Goal: Task Accomplishment & Management: Complete application form

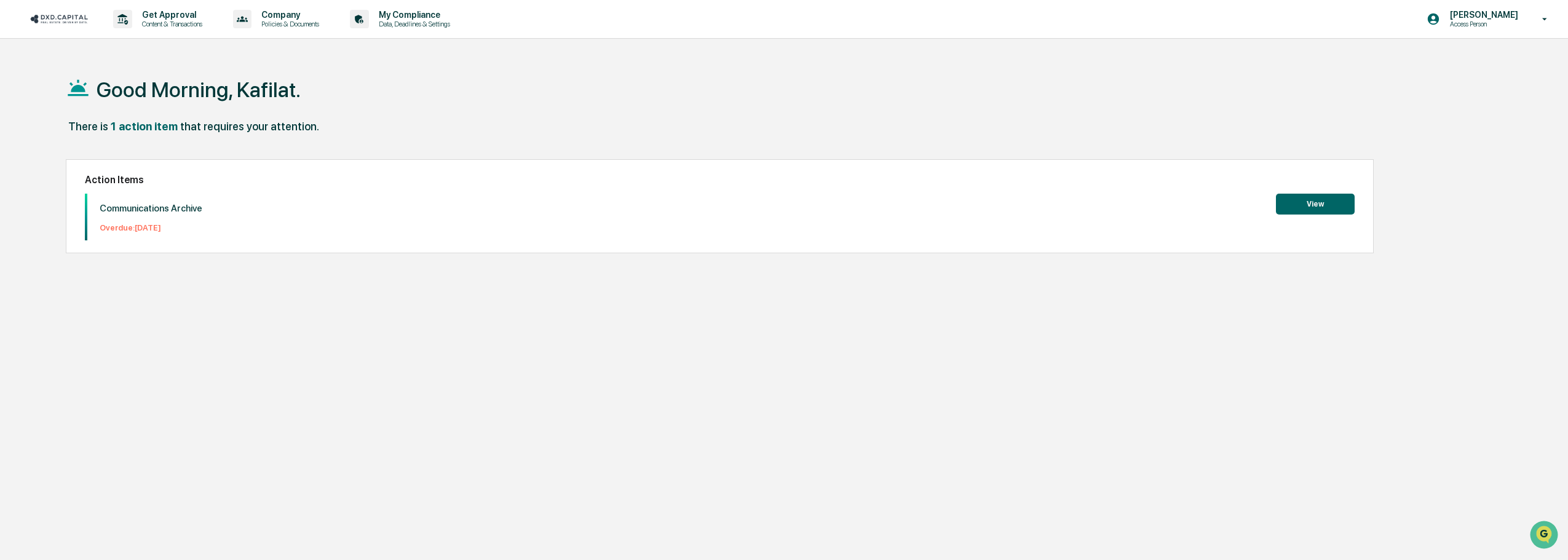
click at [1341, 204] on button "View" at bounding box center [1315, 204] width 78 height 21
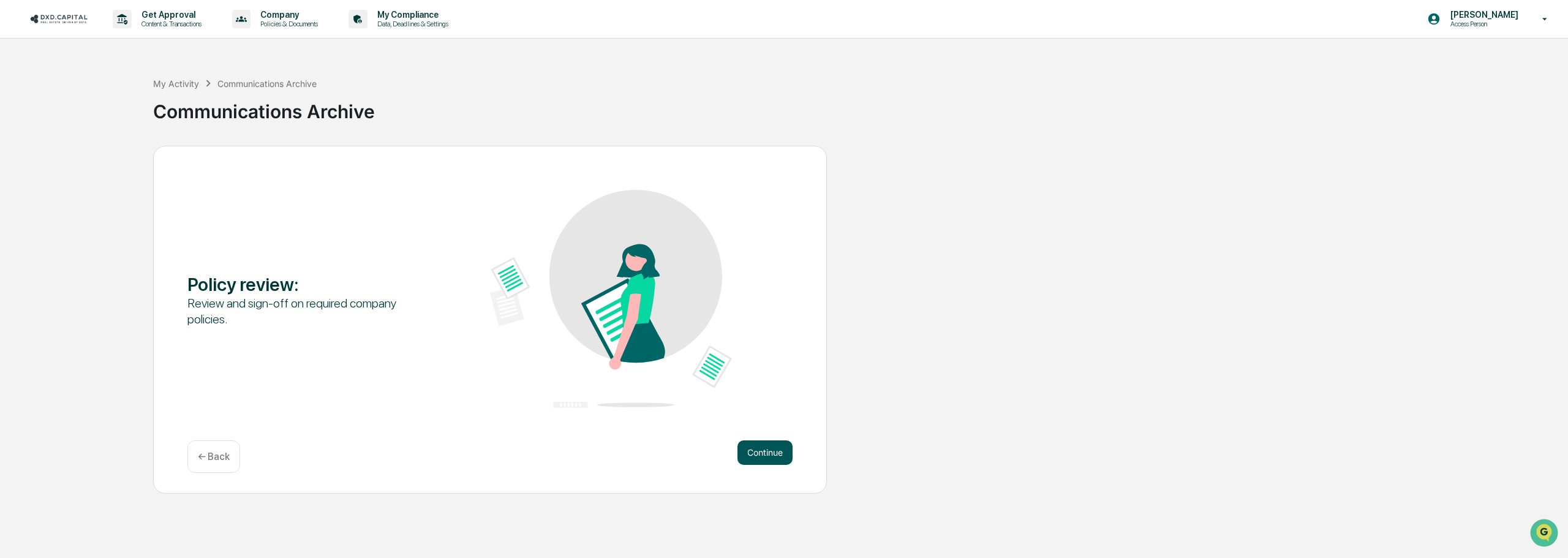
click at [764, 447] on button "Continue" at bounding box center [765, 453] width 55 height 25
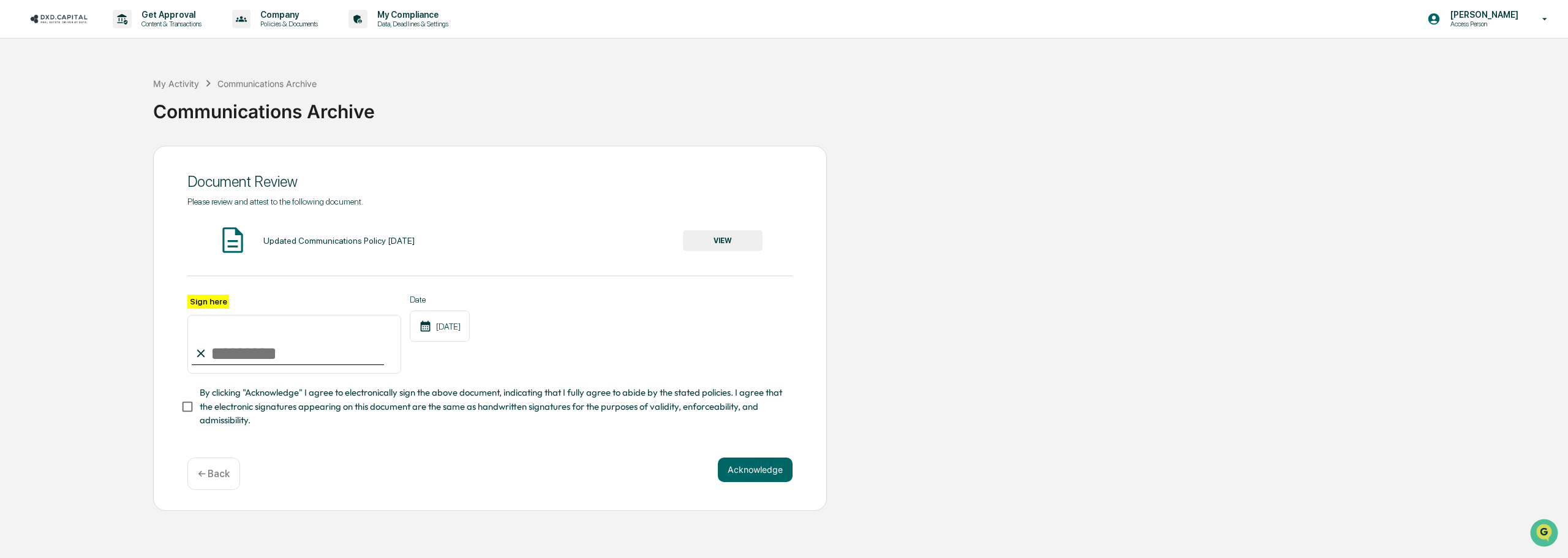
click at [262, 346] on input "Sign here" at bounding box center [294, 344] width 214 height 59
type input "**********"
click at [709, 236] on button "VIEW" at bounding box center [722, 240] width 79 height 21
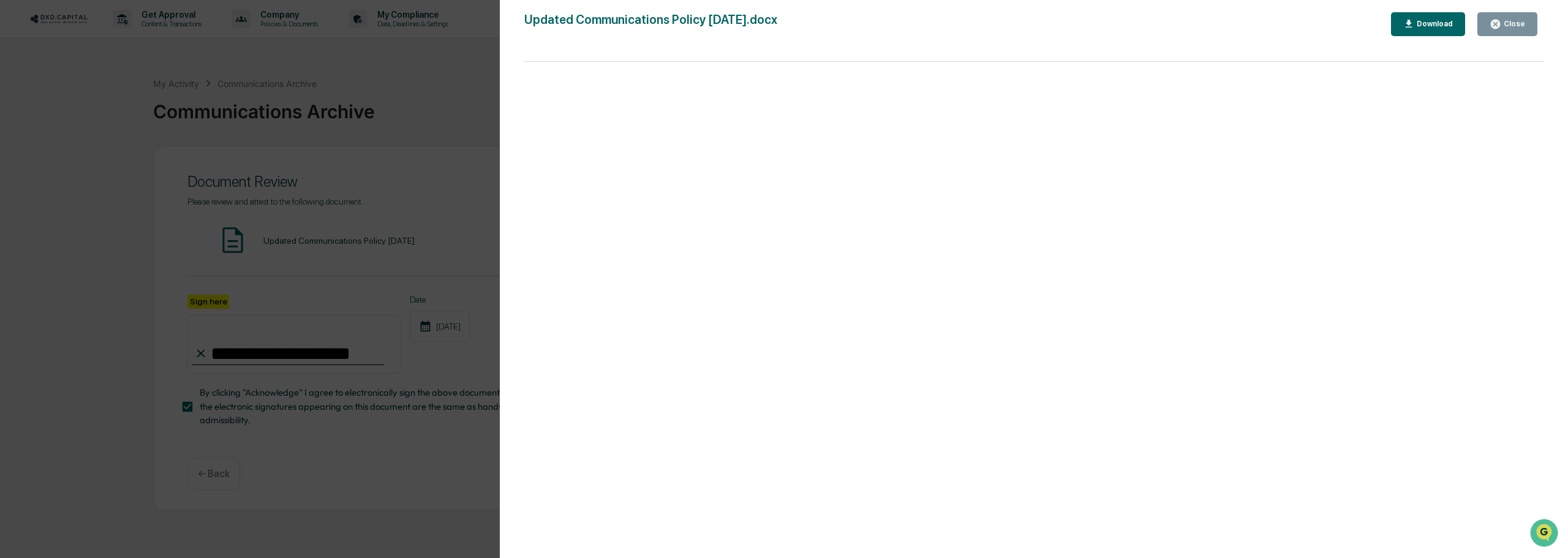
click at [388, 208] on div "Version History [DATE] 05:36 PM [PERSON_NAME] [DATE] 05:36 PM [PERSON_NAME] [DA…" at bounding box center [784, 279] width 1568 height 558
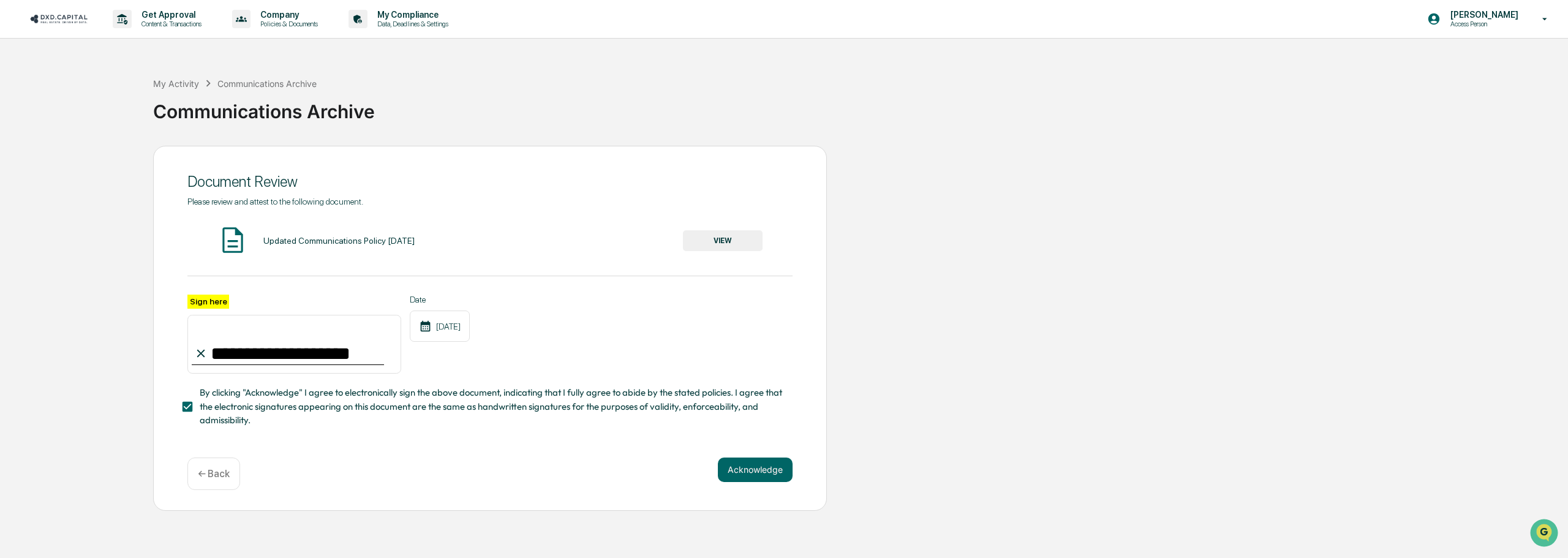
click at [722, 238] on button "VIEW" at bounding box center [722, 240] width 79 height 21
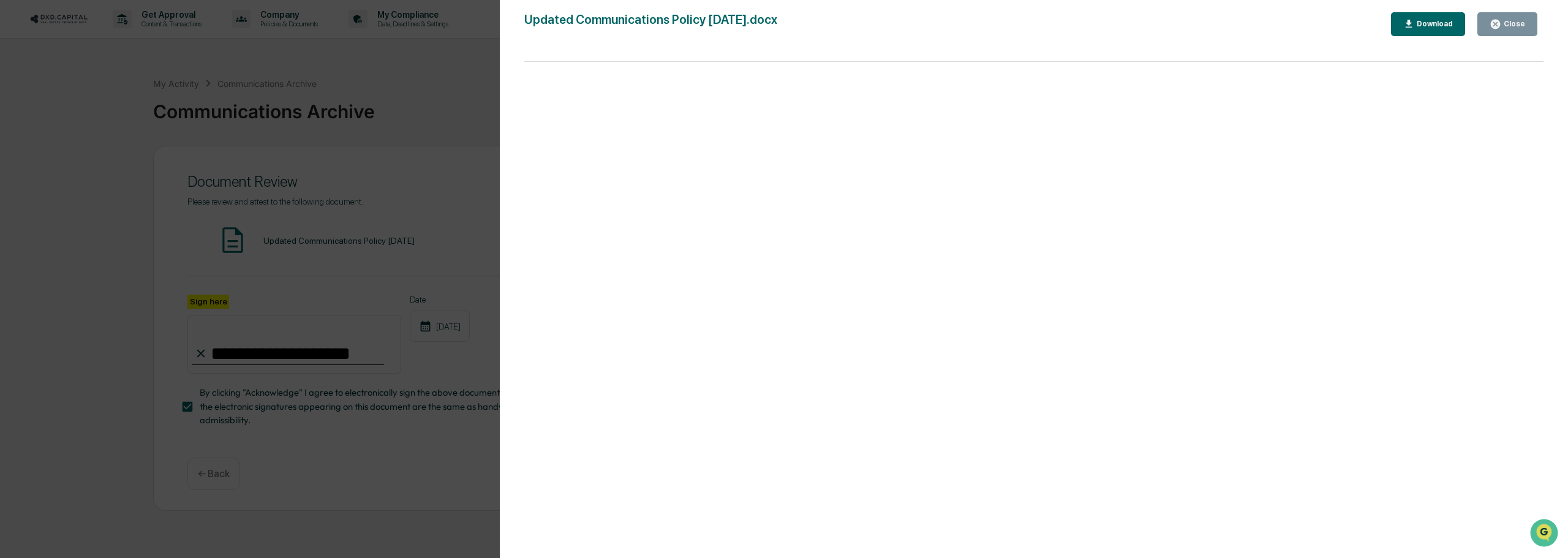
click at [432, 258] on div "Version History [DATE] 05:36 PM [PERSON_NAME] [DATE] 05:36 PM [PERSON_NAME] [DA…" at bounding box center [784, 279] width 1568 height 558
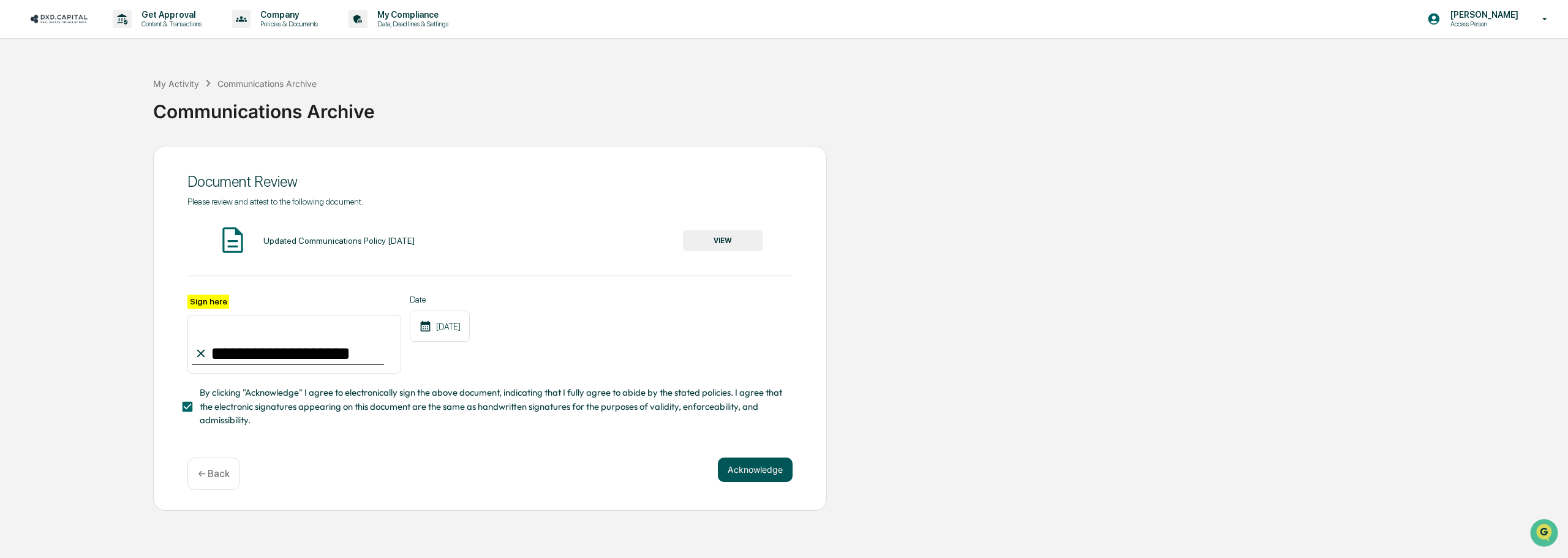
click at [750, 471] on button "Acknowledge" at bounding box center [755, 469] width 75 height 25
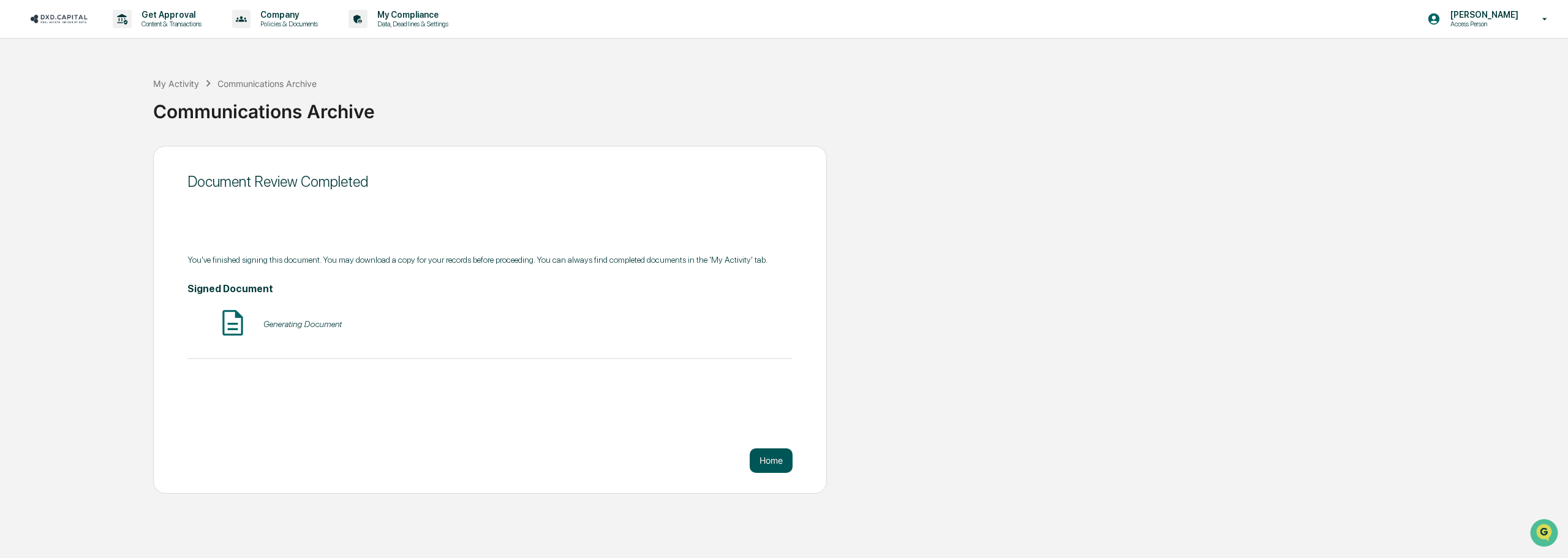
click at [772, 457] on button "Home" at bounding box center [771, 461] width 43 height 25
